Goal: Task Accomplishment & Management: Manage account settings

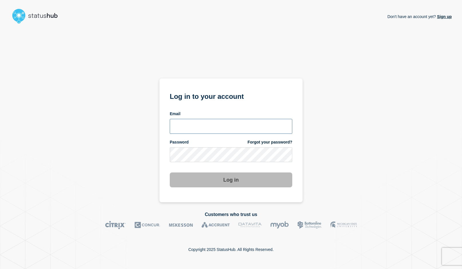
click at [196, 127] on input "email input" at bounding box center [231, 126] width 123 height 15
type input "psawado@clemson.edu"
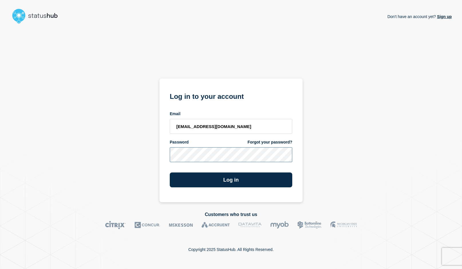
click at [170, 173] on button "Log in" at bounding box center [231, 180] width 123 height 15
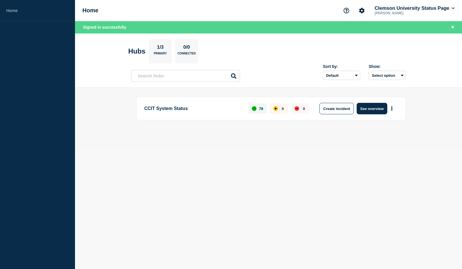
click at [432, 7] on button "Clemson University Status Page" at bounding box center [415, 8] width 82 height 6
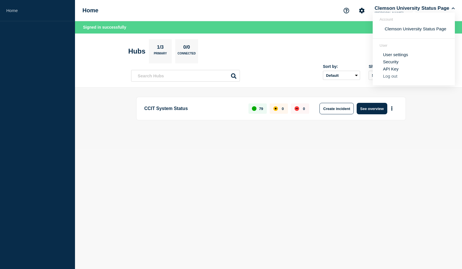
click at [395, 77] on button "Log out" at bounding box center [390, 76] width 14 height 5
